Goal: Find specific page/section: Find specific page/section

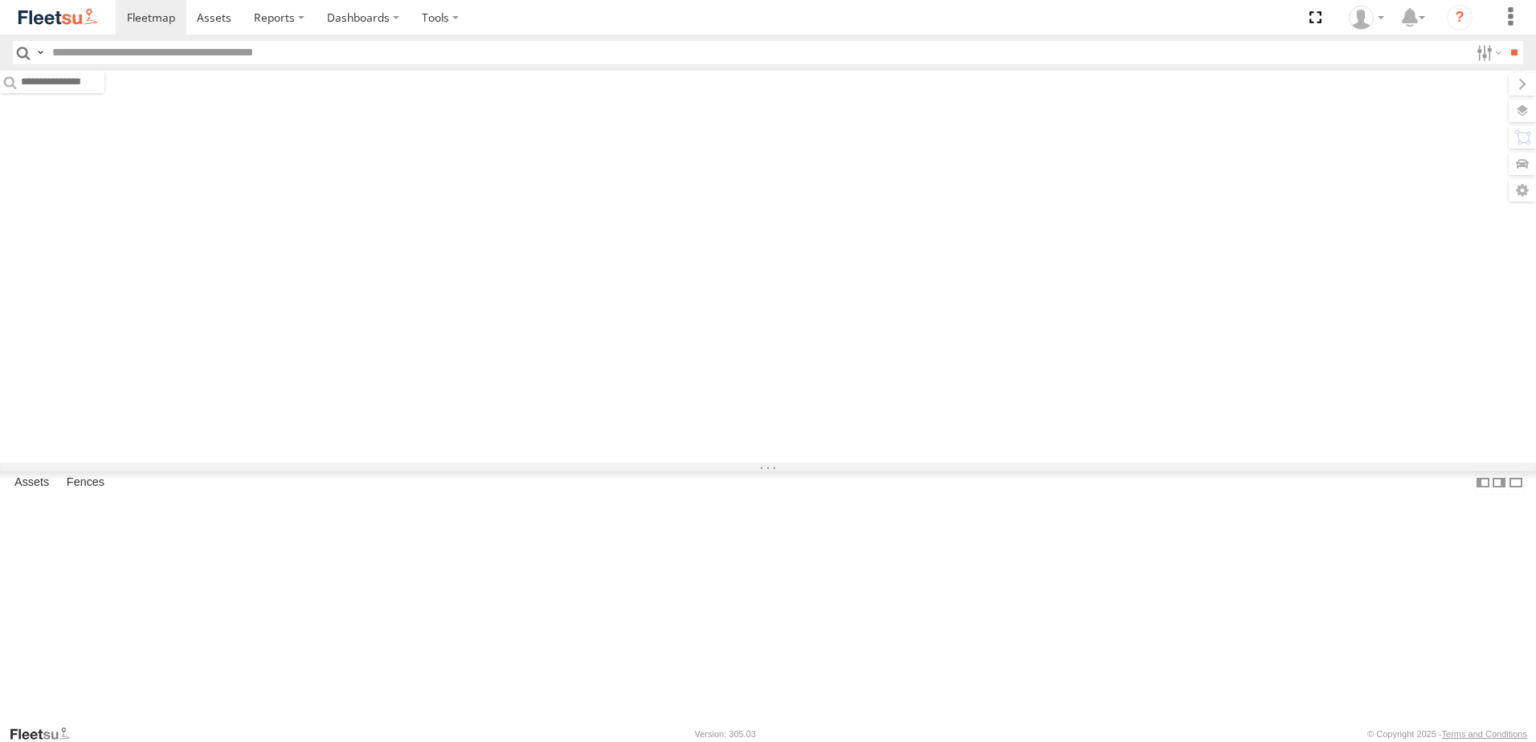
click at [193, 51] on input "text" at bounding box center [758, 52] width 1424 height 23
paste input "********"
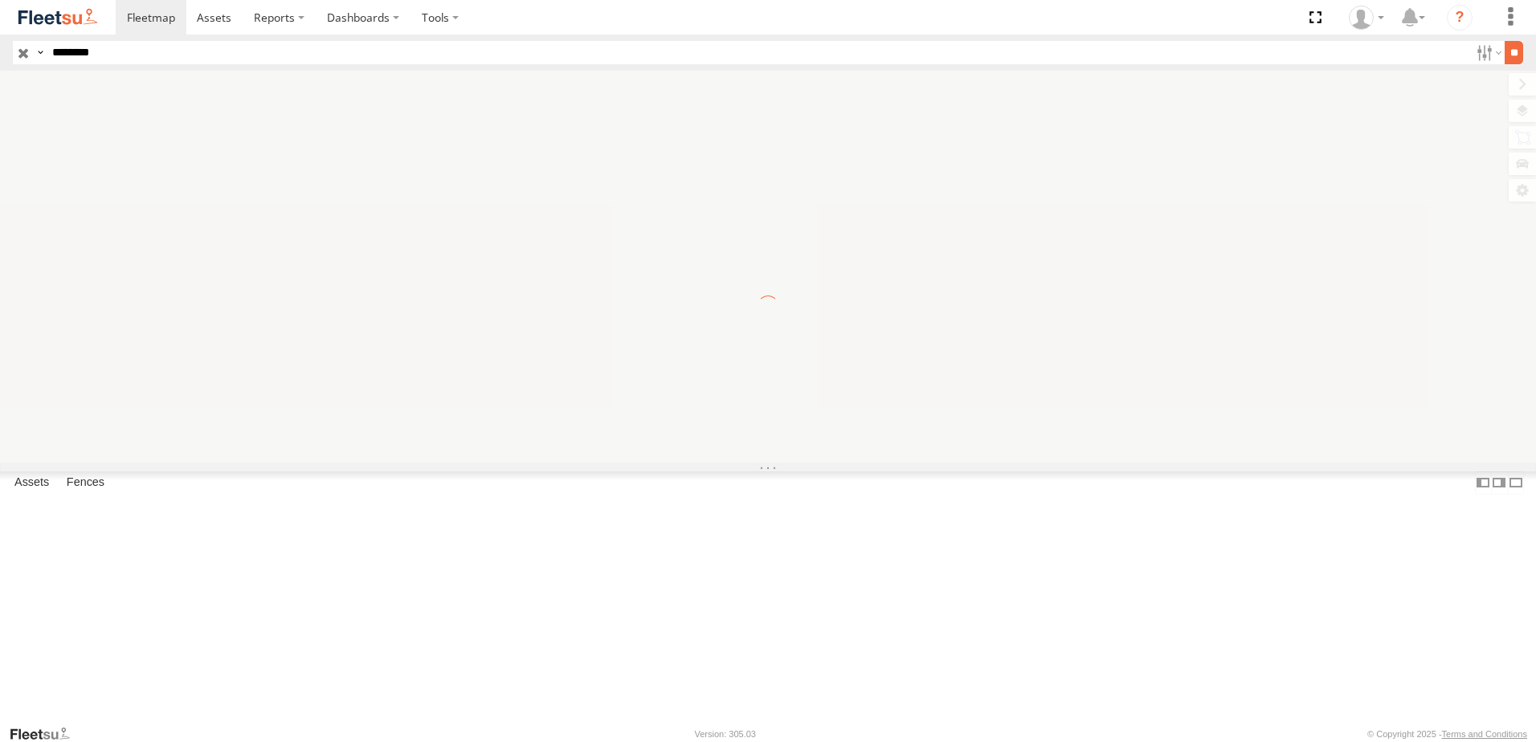
type input "********"
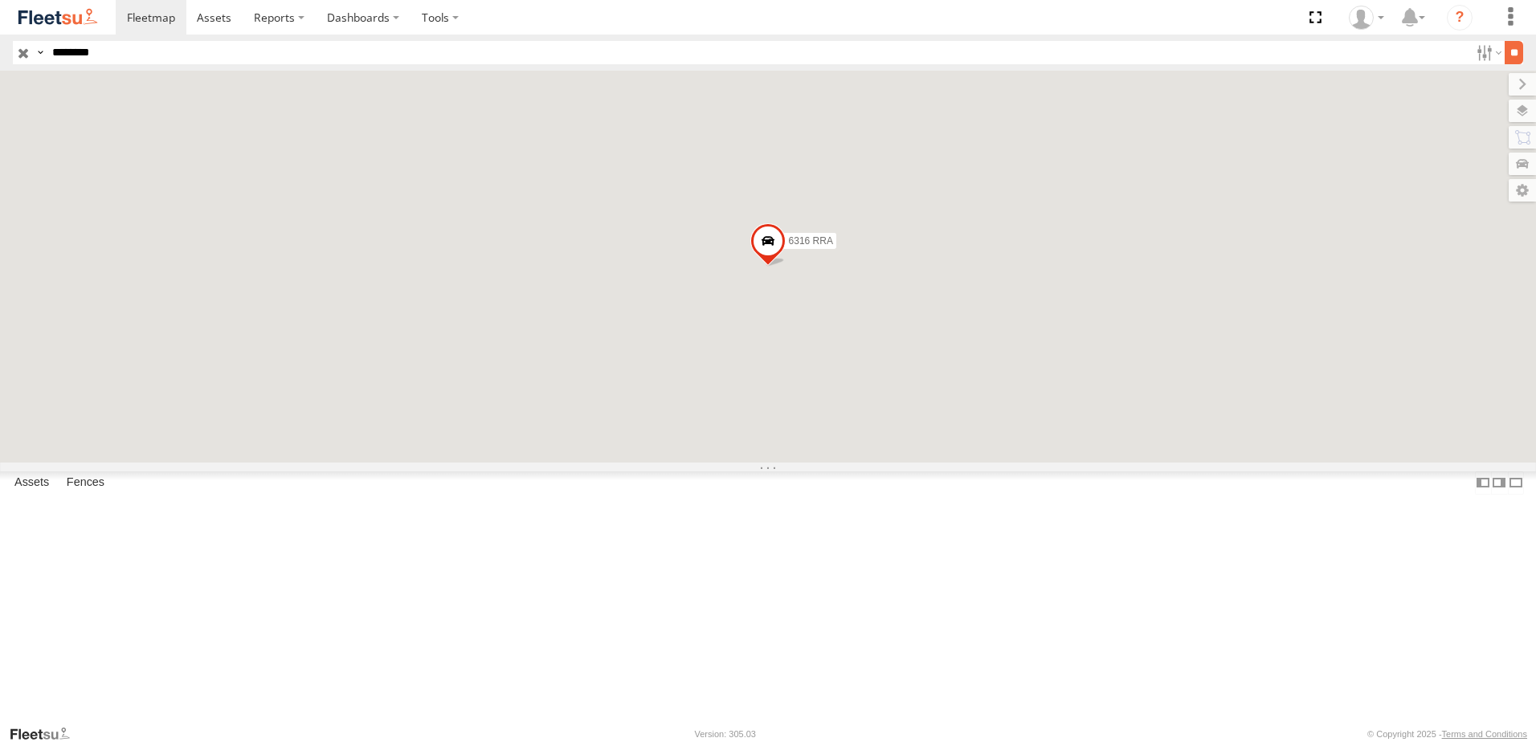
click at [1515, 56] on input "**" at bounding box center [1514, 52] width 18 height 23
